Goal: Task Accomplishment & Management: Use online tool/utility

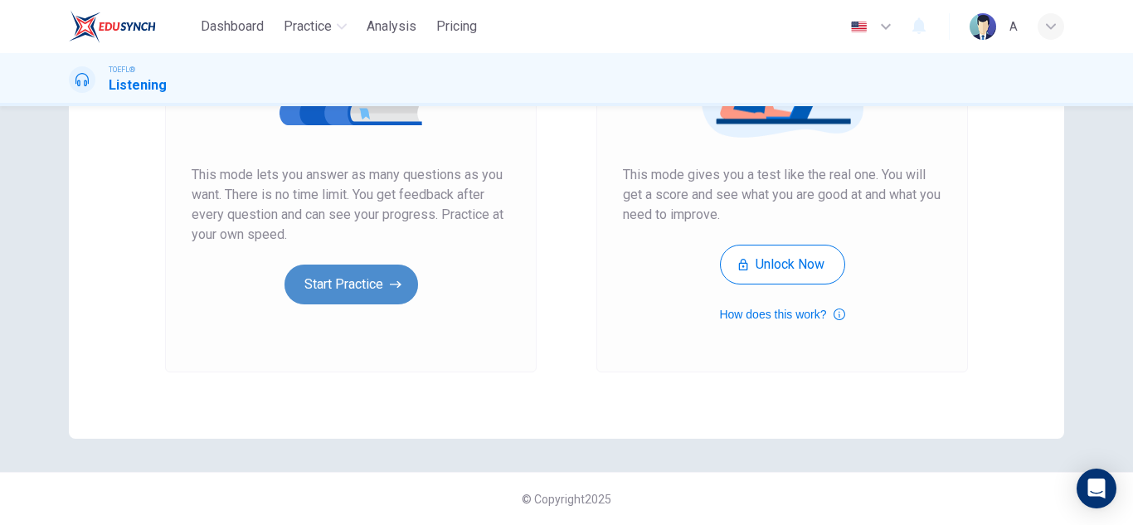
click at [390, 270] on button "Start Practice" at bounding box center [351, 285] width 134 height 40
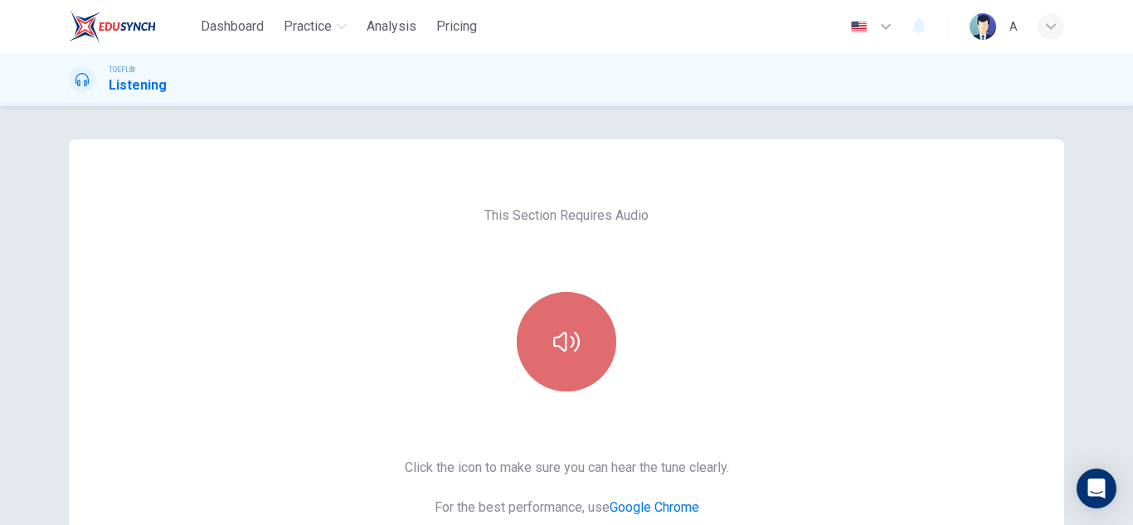
click at [544, 308] on button "button" at bounding box center [567, 342] width 100 height 100
click at [545, 314] on button "button" at bounding box center [567, 342] width 100 height 100
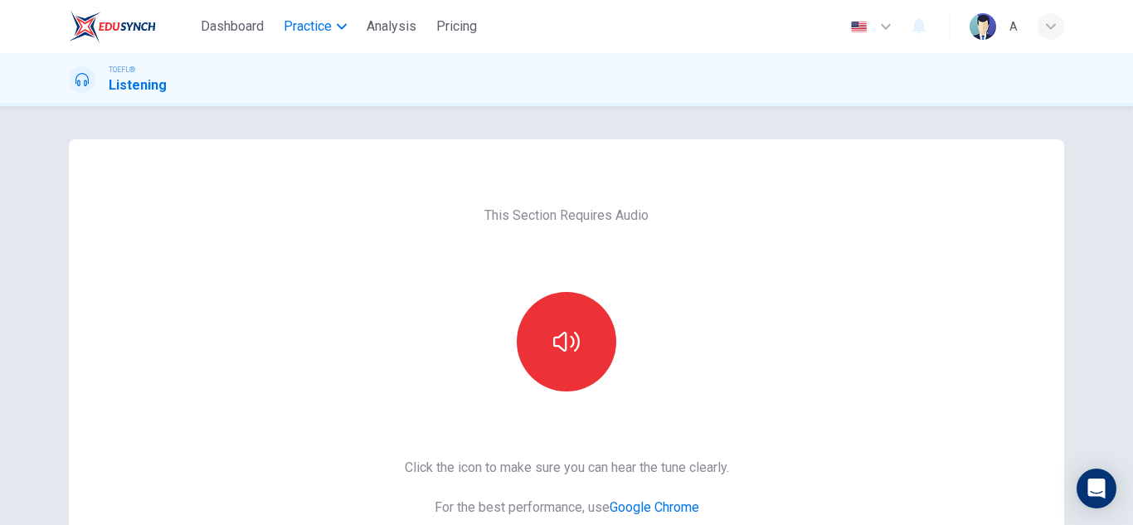
click at [327, 32] on span "Practice" at bounding box center [308, 27] width 48 height 20
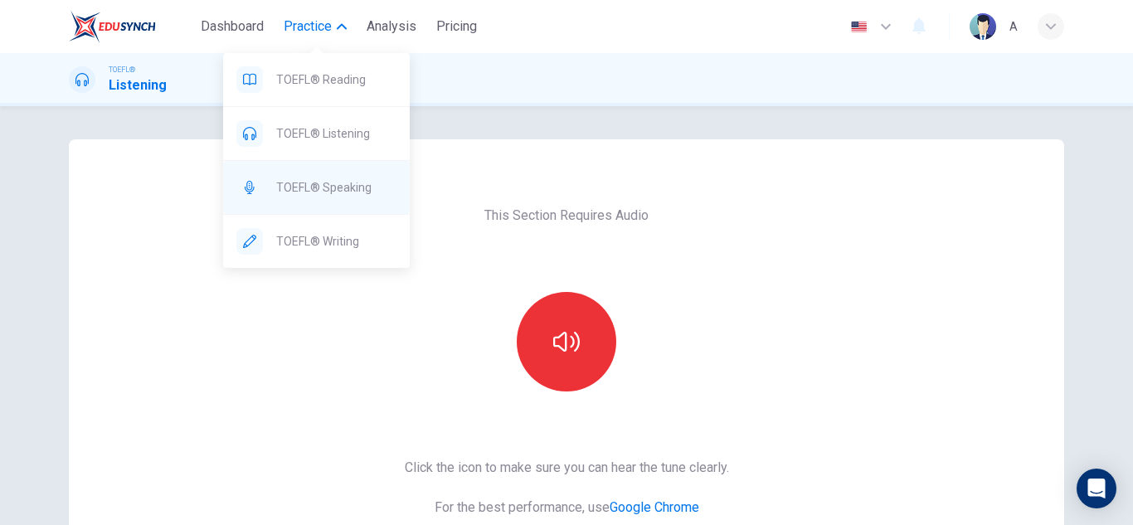
click at [356, 202] on div "TOEFL® Speaking" at bounding box center [316, 187] width 187 height 53
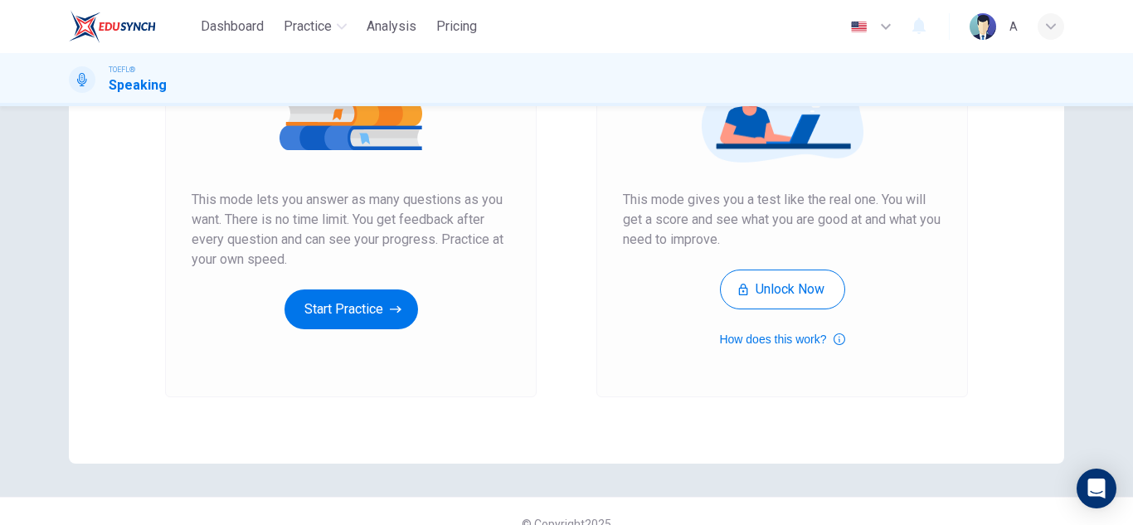
scroll to position [277, 0]
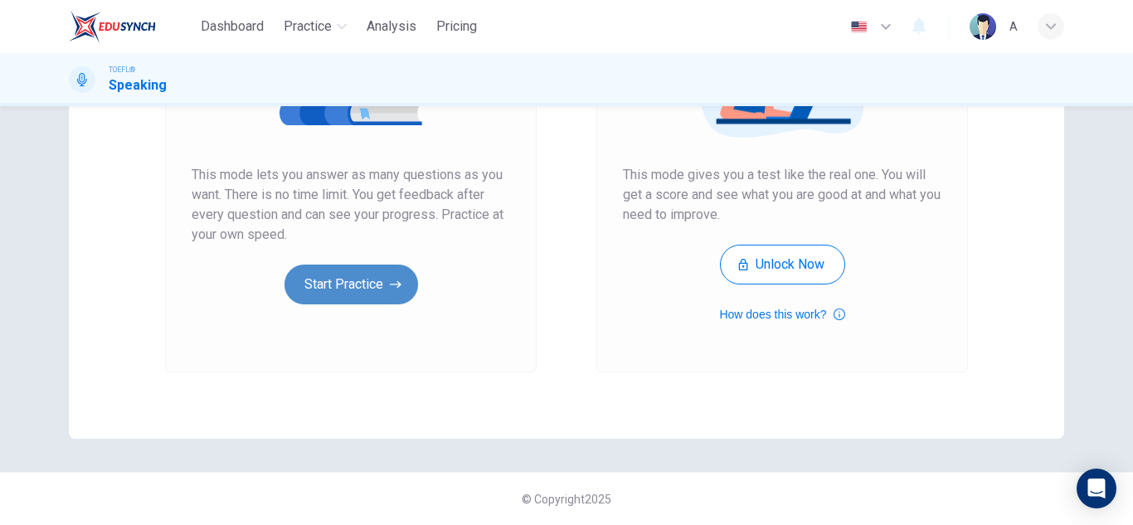
click at [390, 283] on icon "button" at bounding box center [396, 284] width 12 height 17
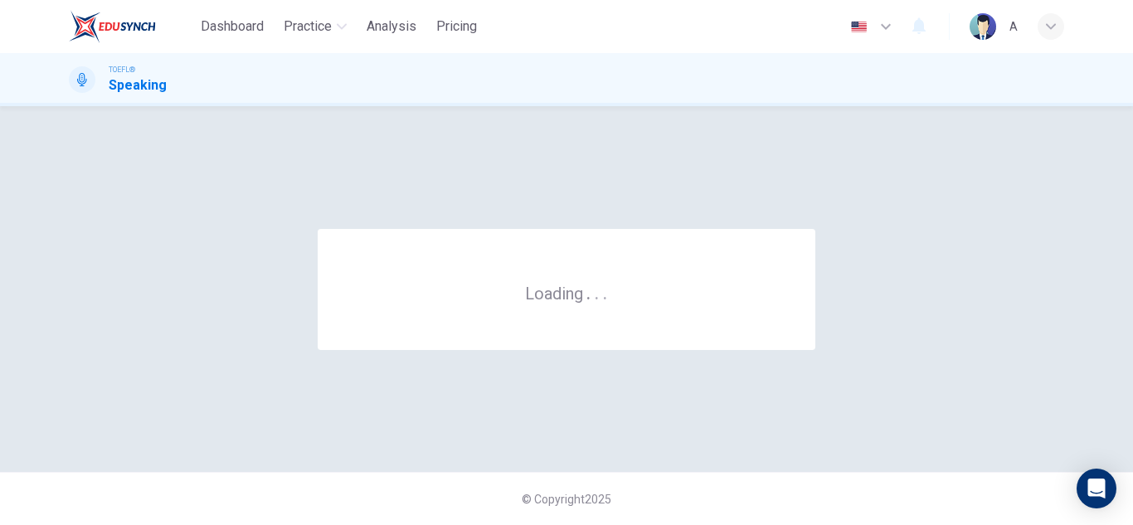
scroll to position [0, 0]
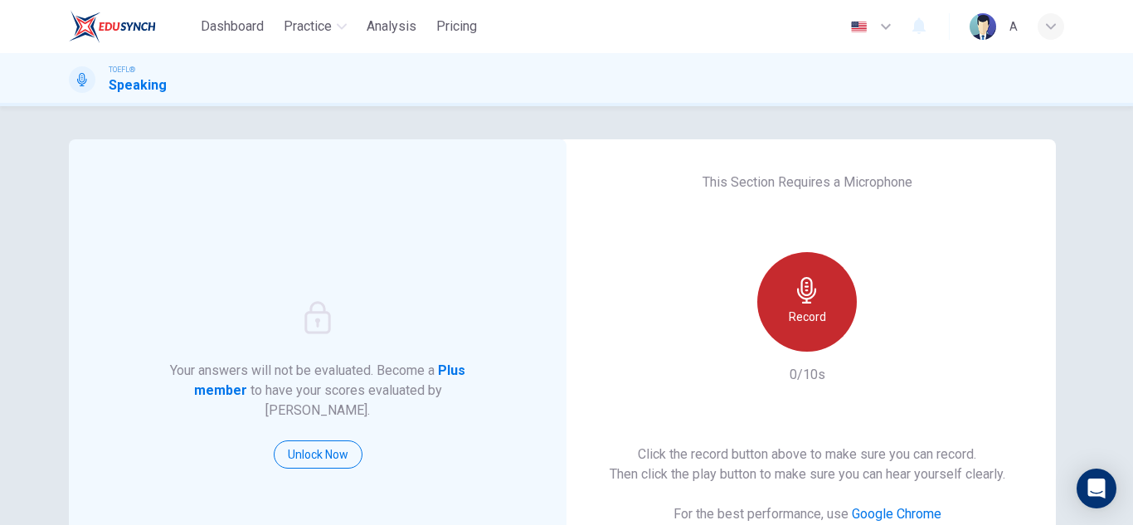
click at [848, 283] on div "Record" at bounding box center [807, 302] width 100 height 100
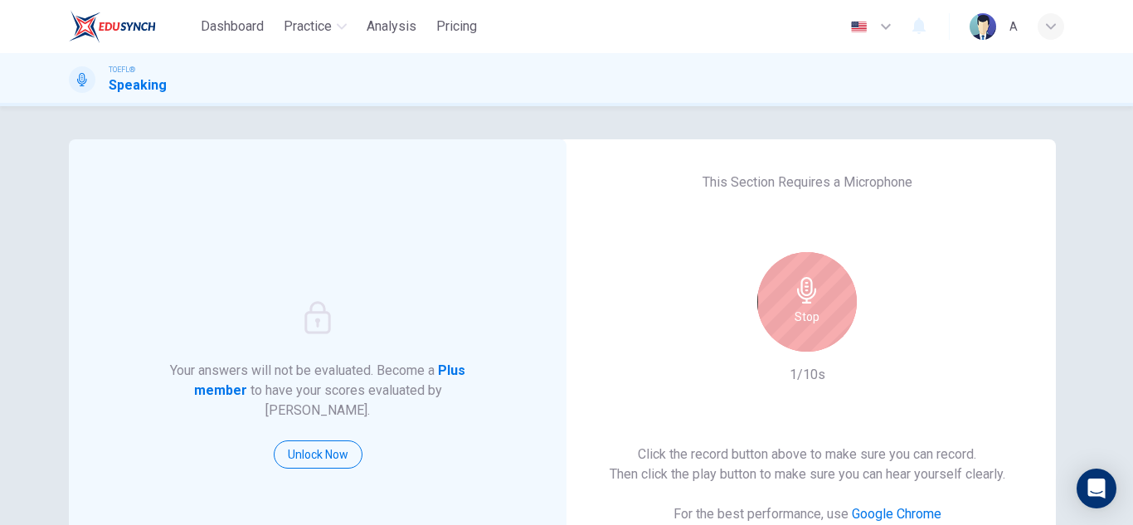
click at [809, 260] on div "Stop" at bounding box center [807, 302] width 100 height 100
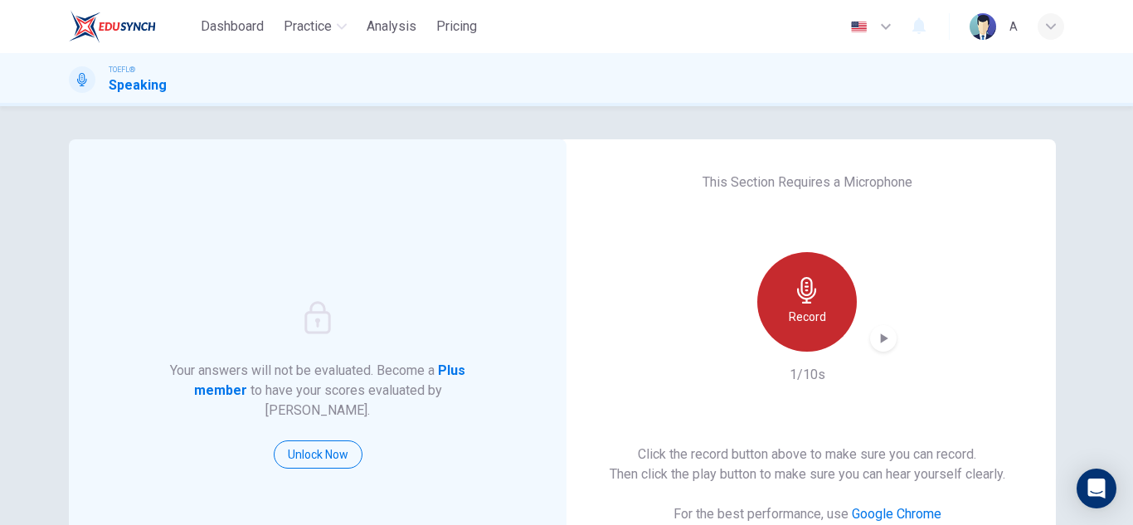
click at [809, 260] on div "Record" at bounding box center [807, 302] width 100 height 100
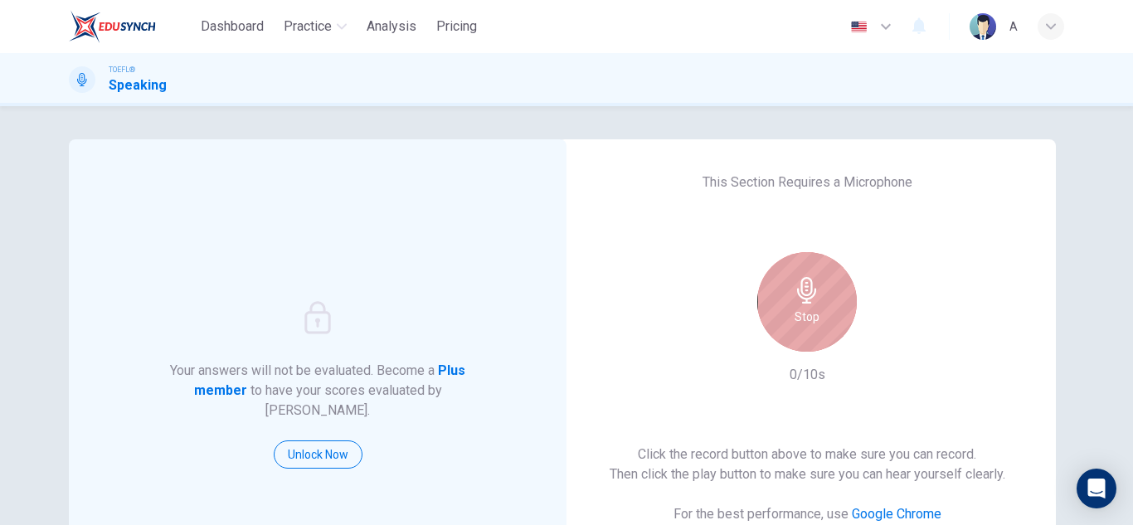
click at [810, 260] on div "Stop" at bounding box center [807, 302] width 100 height 100
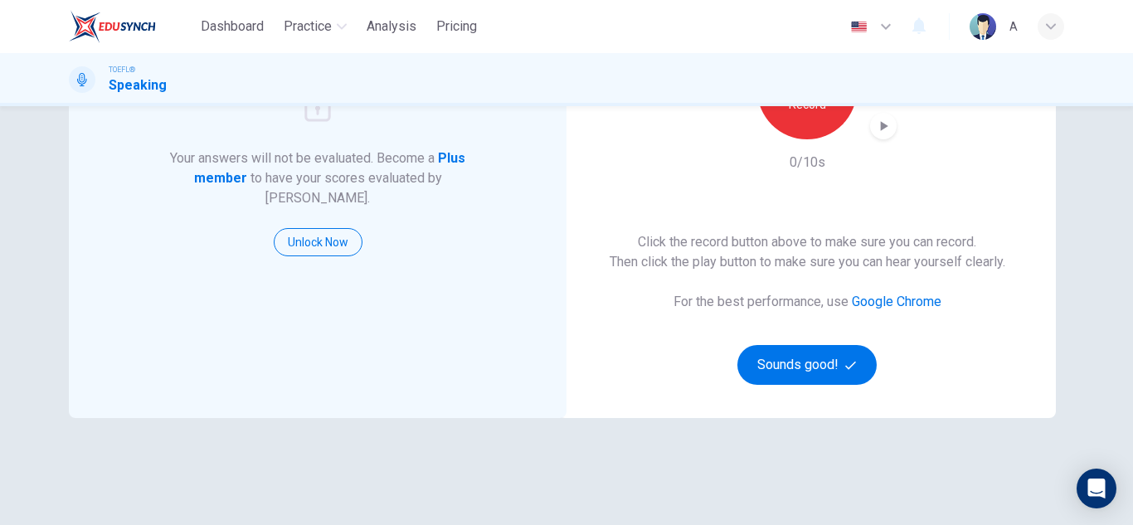
scroll to position [249, 0]
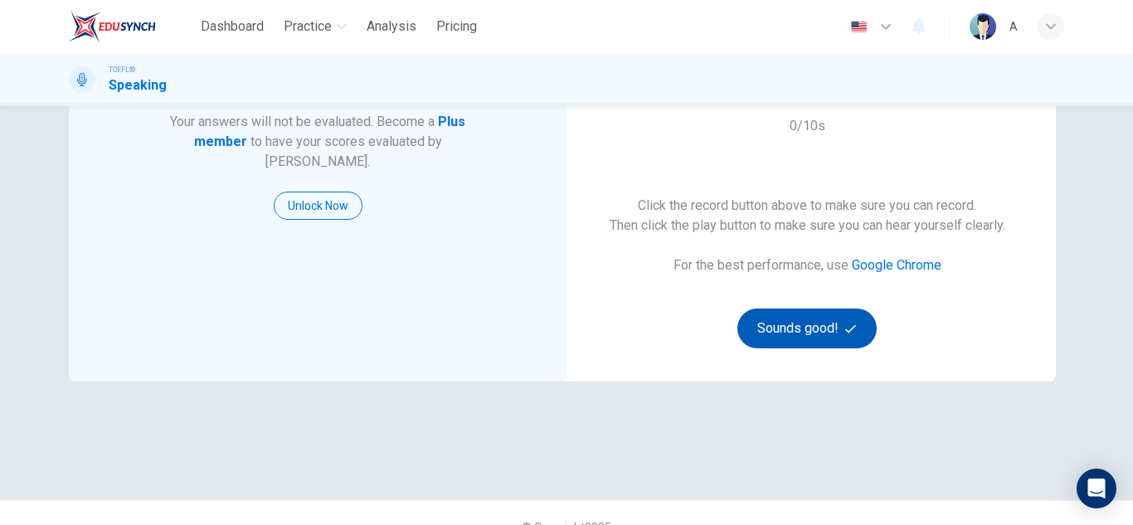
click at [841, 335] on button "Sounds good!" at bounding box center [806, 329] width 139 height 40
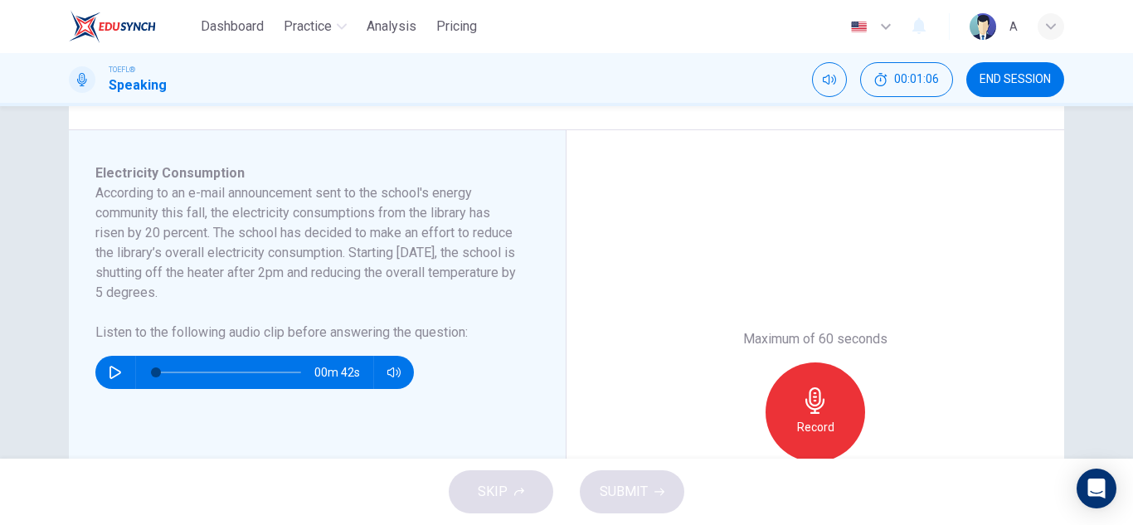
click at [109, 382] on button "button" at bounding box center [115, 372] width 27 height 33
type input "7"
click at [269, 377] on span at bounding box center [228, 372] width 145 height 23
type input "0"
click at [821, 398] on icon "button" at bounding box center [815, 400] width 27 height 27
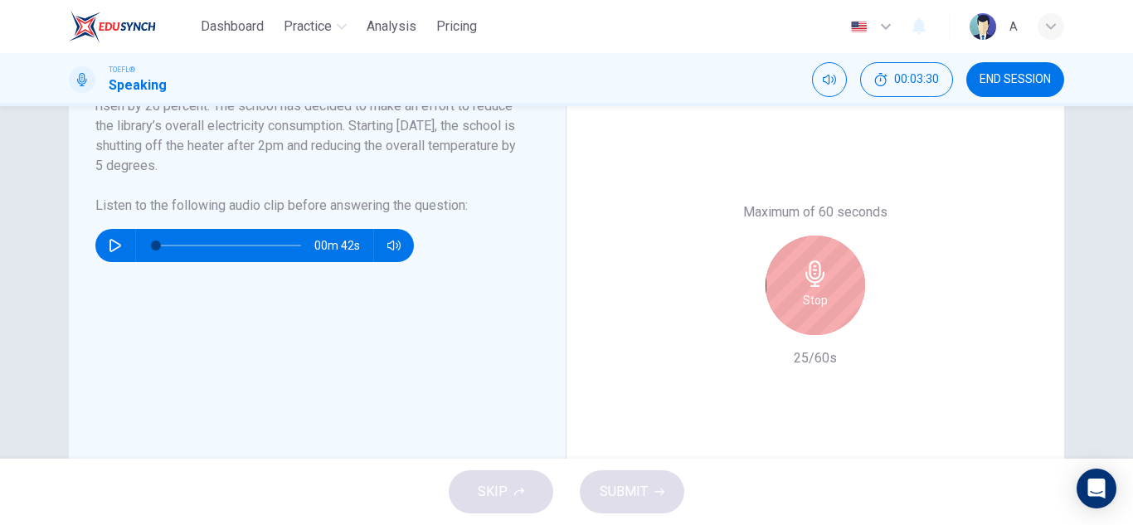
scroll to position [415, 0]
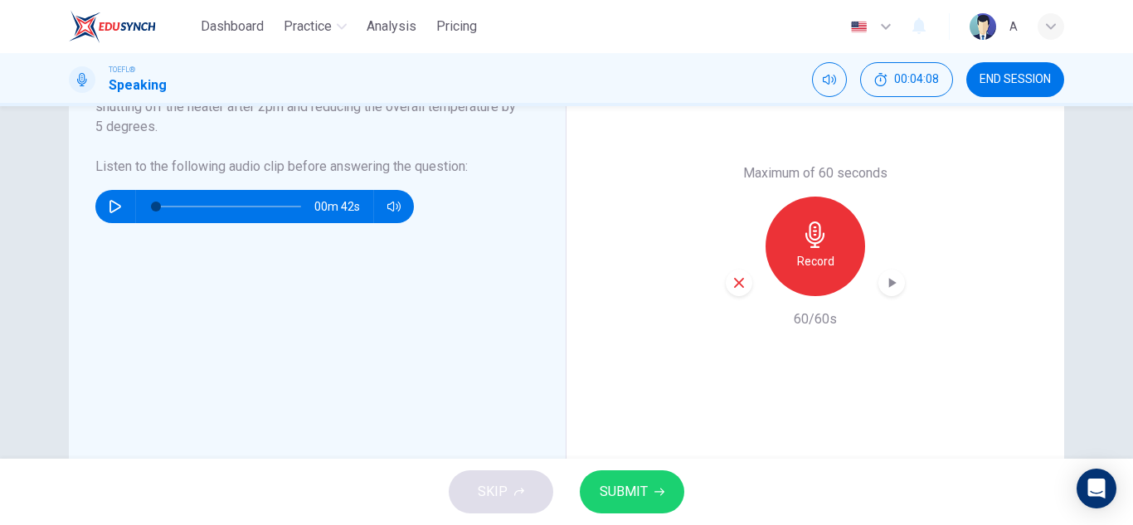
click at [887, 277] on icon "button" at bounding box center [891, 283] width 17 height 17
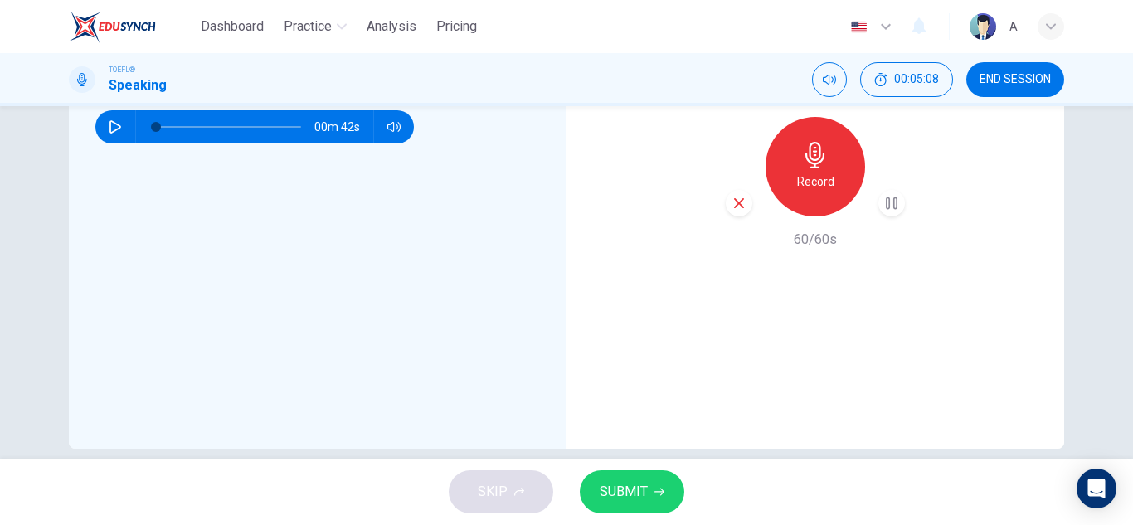
scroll to position [498, 0]
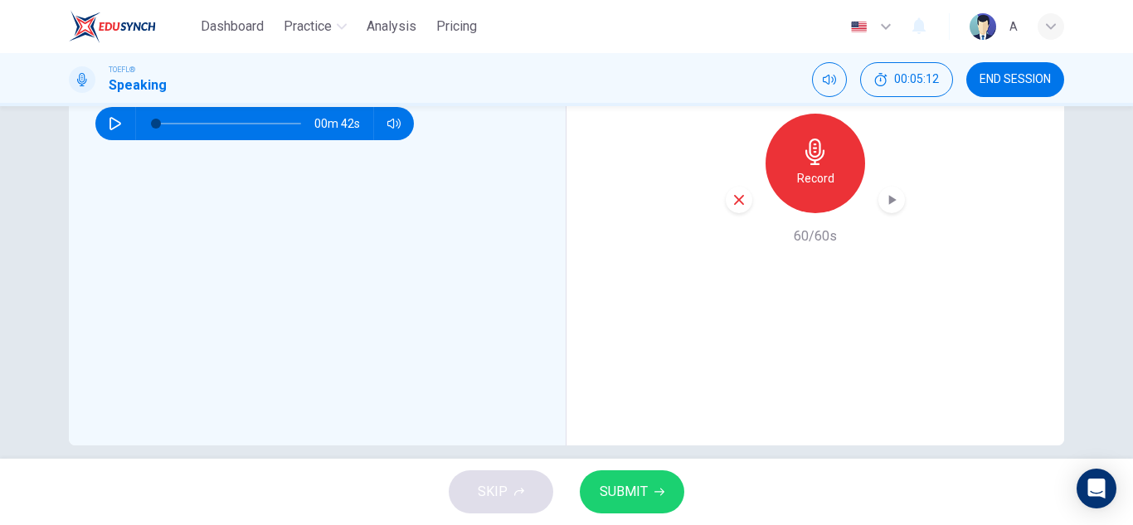
click at [745, 210] on div "Record" at bounding box center [815, 164] width 179 height 100
click at [736, 207] on div "button" at bounding box center [739, 200] width 27 height 27
click at [829, 168] on div "Record" at bounding box center [816, 164] width 100 height 100
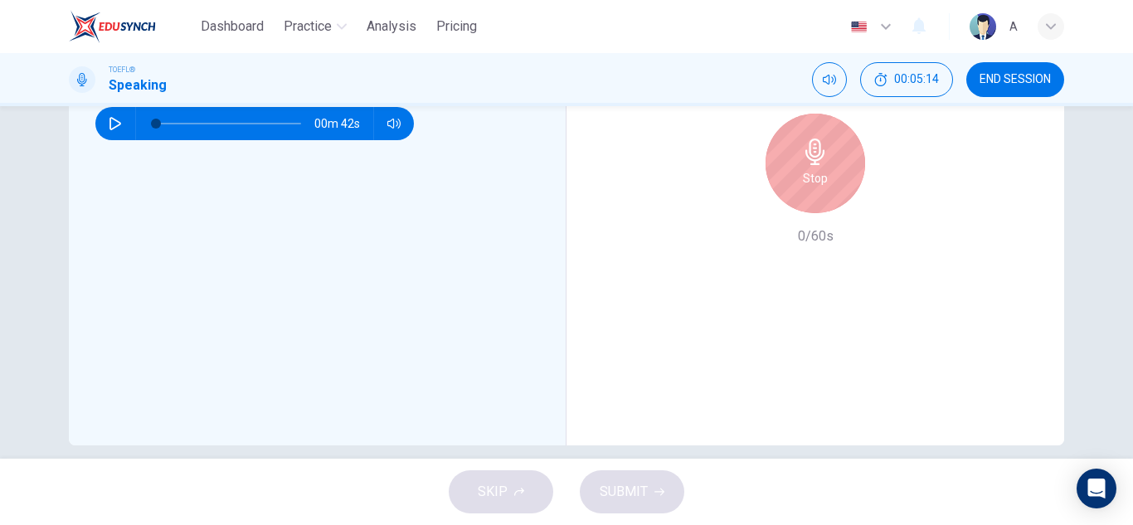
click at [828, 169] on div "Stop" at bounding box center [816, 164] width 100 height 100
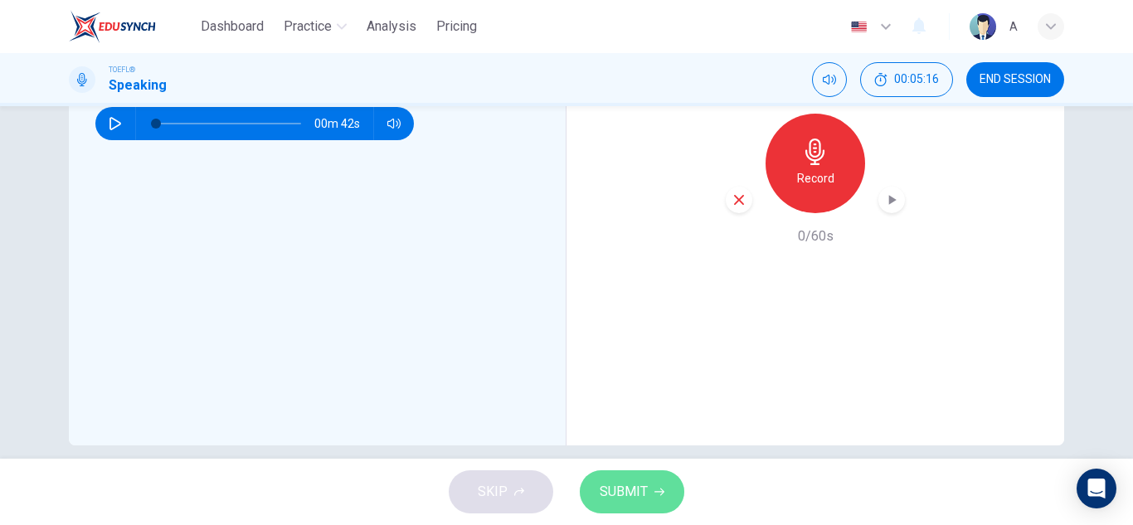
click at [634, 495] on span "SUBMIT" at bounding box center [624, 491] width 48 height 23
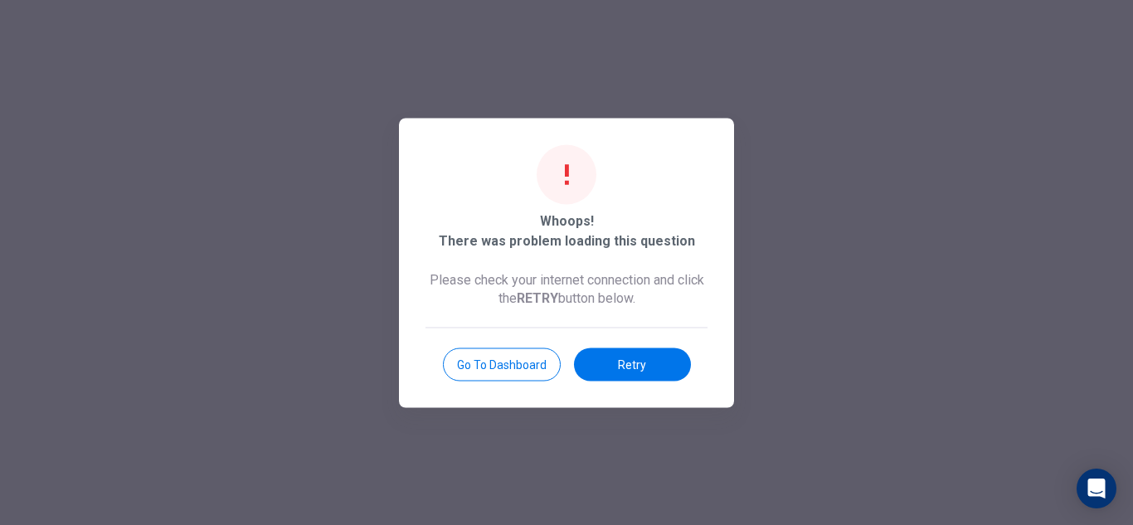
click at [595, 495] on div at bounding box center [566, 262] width 1133 height 525
click at [662, 377] on button "Retry" at bounding box center [632, 364] width 117 height 33
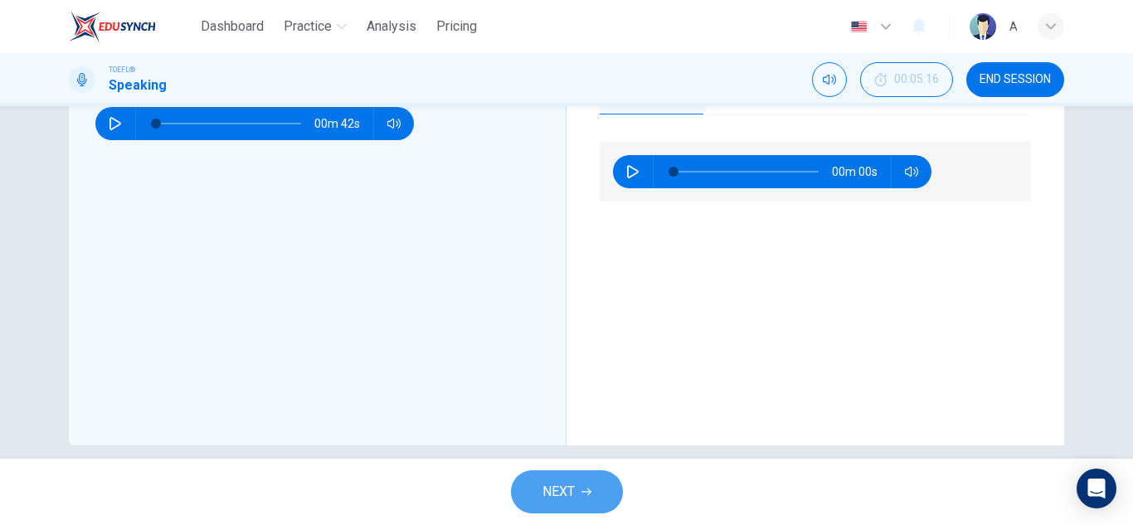
click at [571, 477] on button "NEXT" at bounding box center [567, 491] width 112 height 43
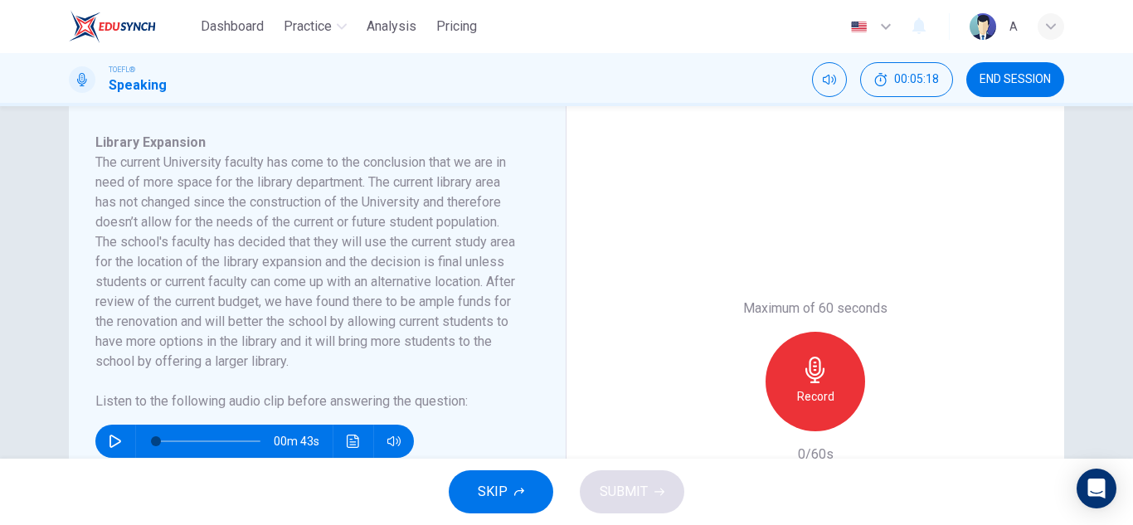
scroll to position [249, 0]
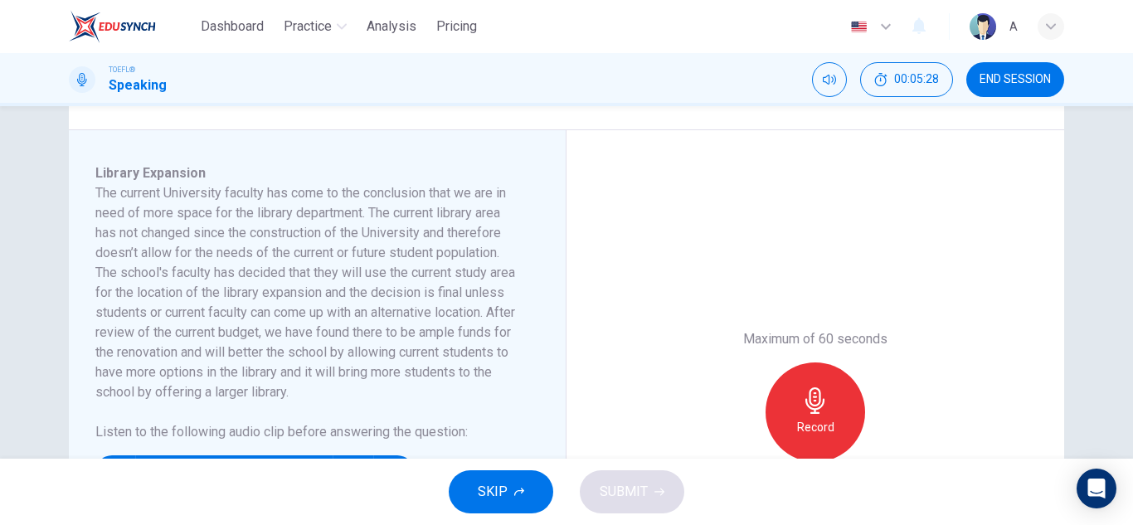
click at [508, 501] on button "SKIP" at bounding box center [501, 491] width 105 height 43
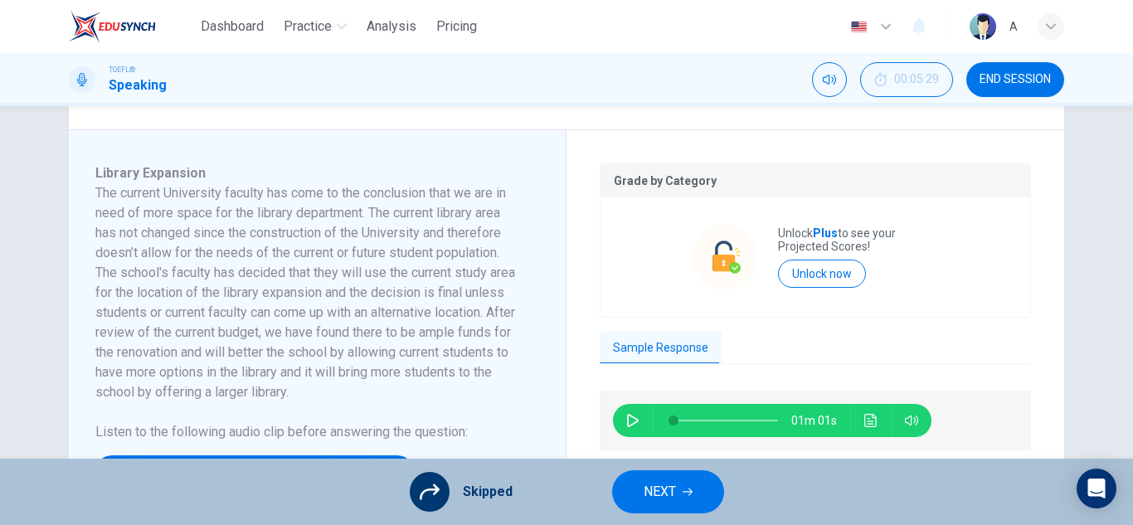
click at [685, 503] on button "NEXT" at bounding box center [668, 491] width 112 height 43
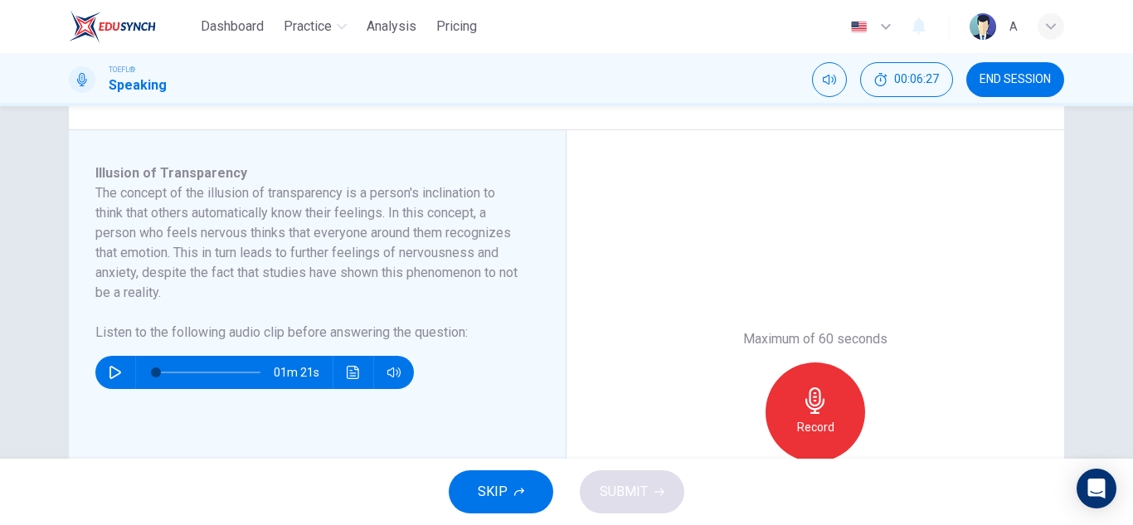
click at [125, 372] on div "01m 21s" at bounding box center [254, 372] width 318 height 33
click at [121, 377] on button "button" at bounding box center [115, 372] width 27 height 33
type input "0"
click at [829, 416] on div "Record" at bounding box center [816, 412] width 100 height 100
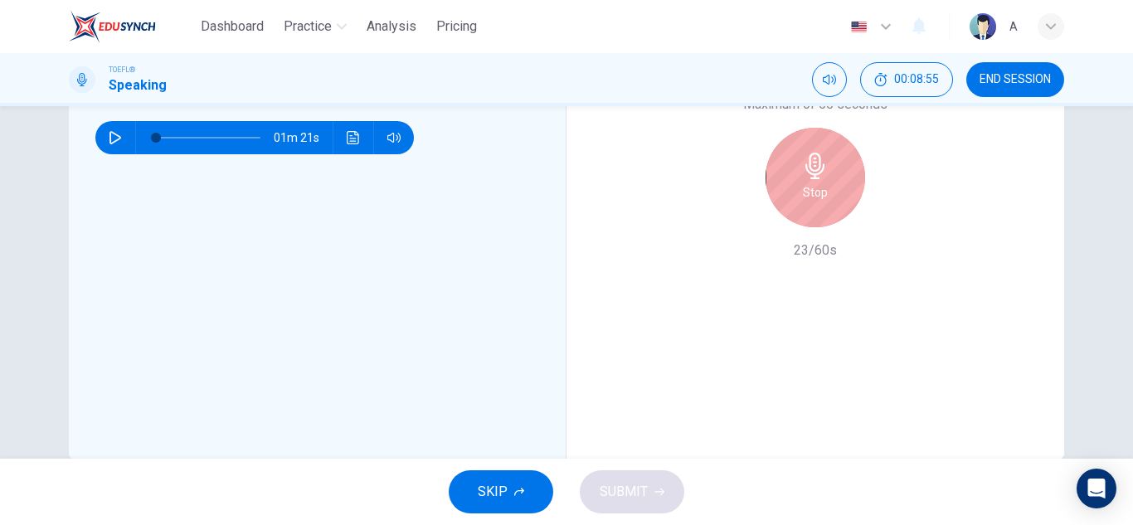
scroll to position [498, 0]
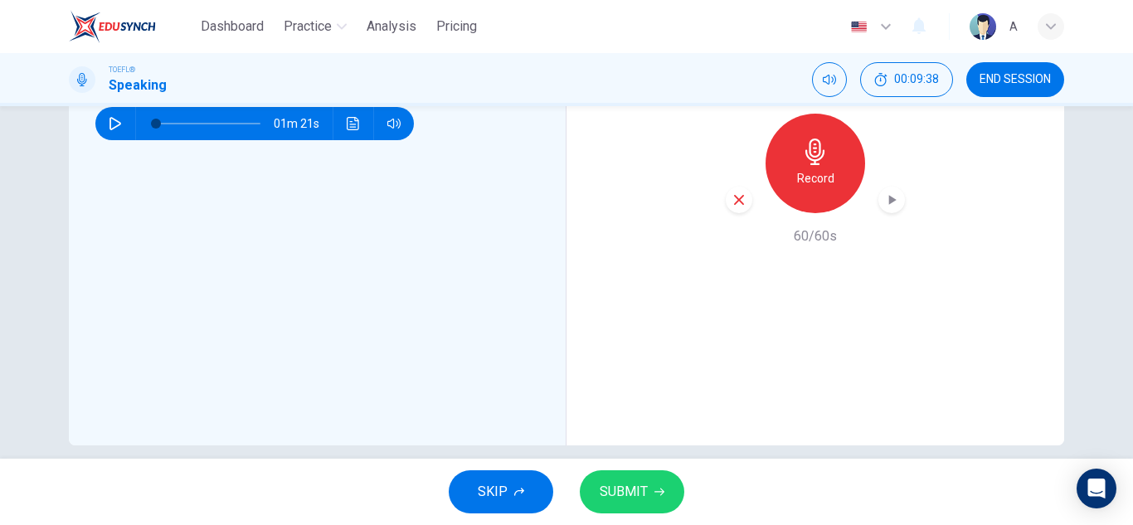
click at [890, 216] on div "Maximum of 60 seconds Record 60/60s" at bounding box center [815, 163] width 179 height 166
click at [892, 182] on div "Record" at bounding box center [815, 164] width 179 height 100
click at [887, 187] on div "button" at bounding box center [891, 200] width 27 height 27
click at [532, 183] on div "Illusion of Transparency The concept of the illusion of transparency is a perso…" at bounding box center [323, 164] width 457 height 498
